Goal: Browse casually: Explore the website without a specific task or goal

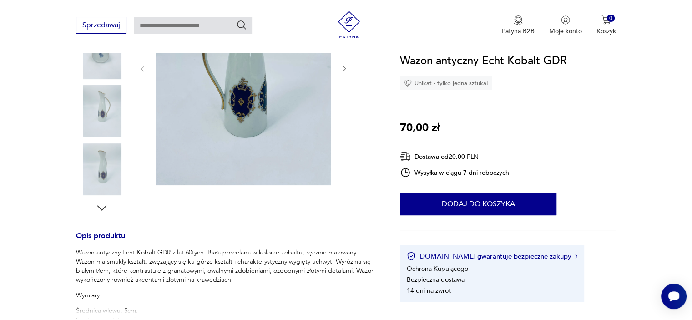
scroll to position [255, 0]
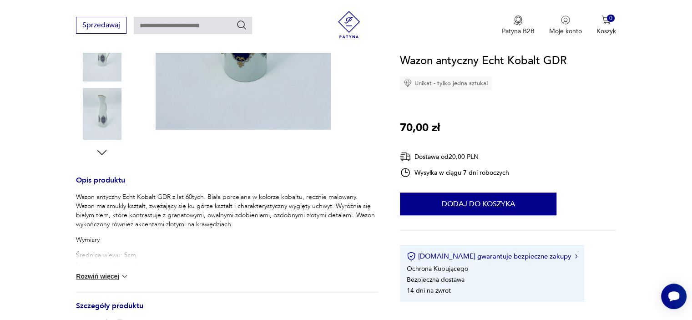
click at [90, 276] on button "Rozwiń więcej" at bounding box center [102, 275] width 53 height 9
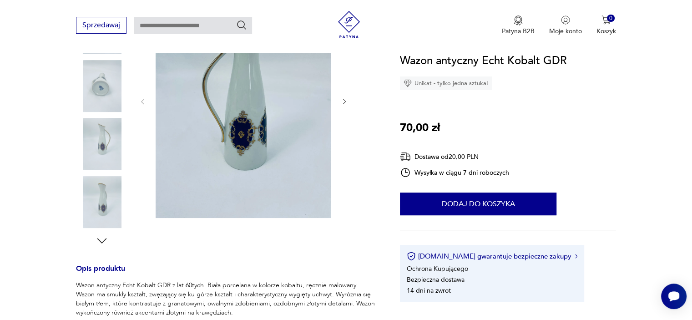
scroll to position [73, 0]
